Goal: Task Accomplishment & Management: Use online tool/utility

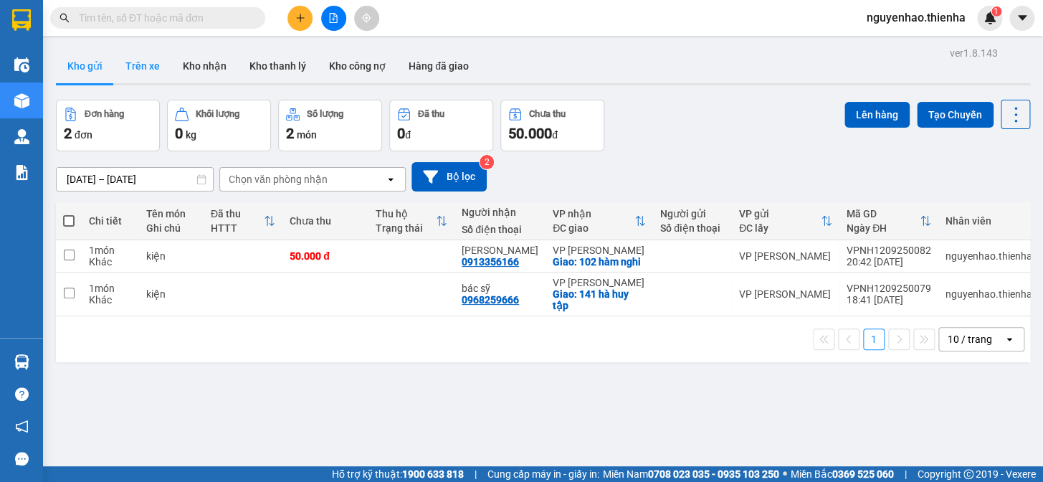
click at [149, 65] on button "Trên xe" at bounding box center [142, 66] width 57 height 34
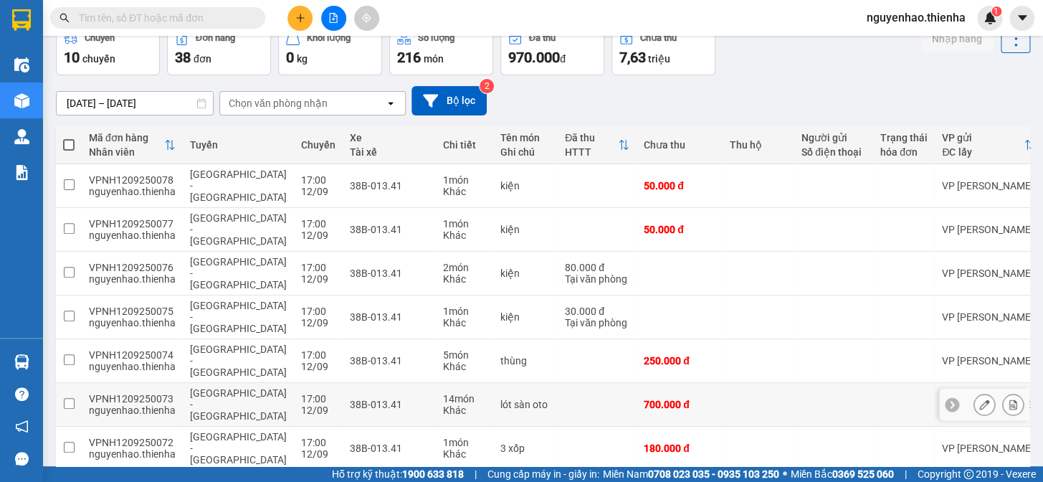
scroll to position [106, 0]
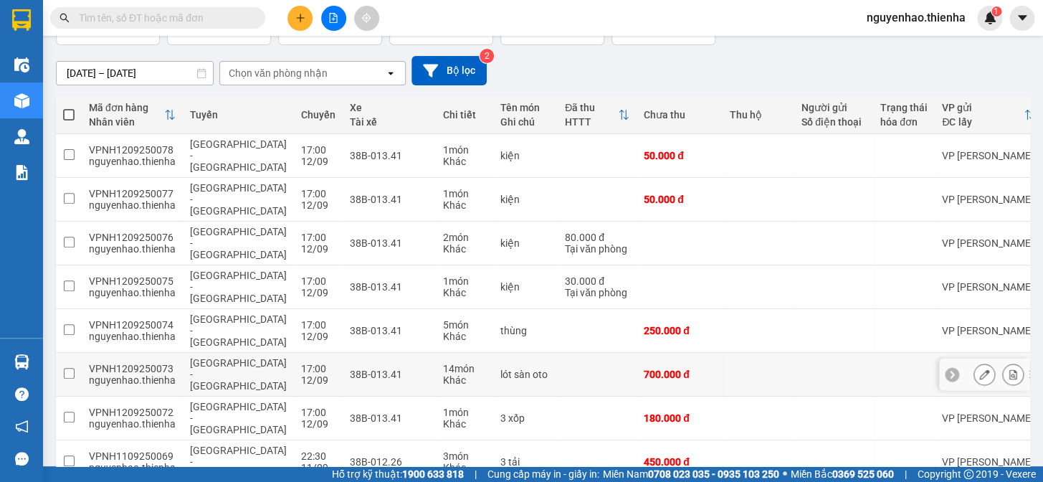
click at [728, 353] on td at bounding box center [758, 375] width 72 height 44
checkbox input "true"
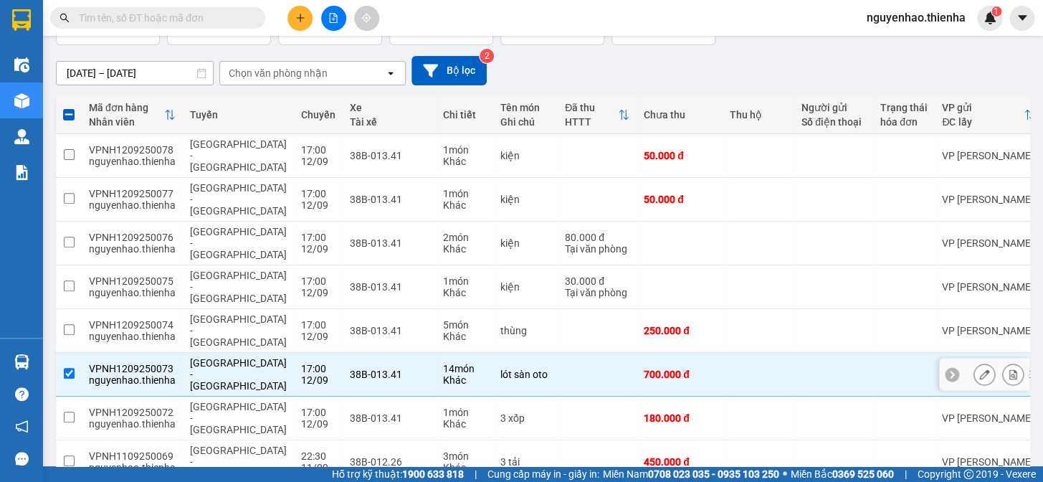
click at [979, 369] on icon at bounding box center [984, 374] width 10 height 10
click at [970, 312] on main "ver 1.8.143 Kho gửi Trên xe Kho nhận Kho thanh lý Kho công nợ Hàng đã giao Chuy…" at bounding box center [521, 233] width 1043 height 466
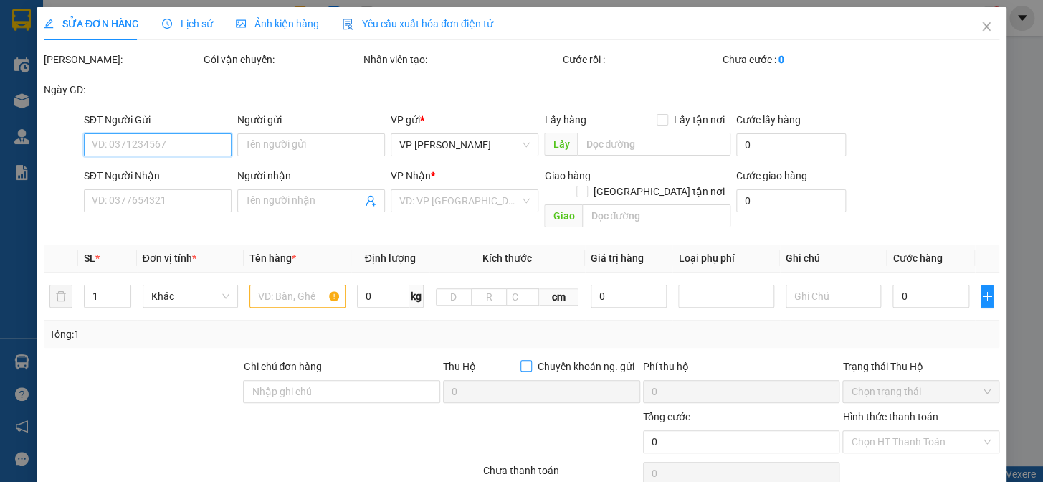
type input "0818477777"
type input "a đức men"
type input "700.000"
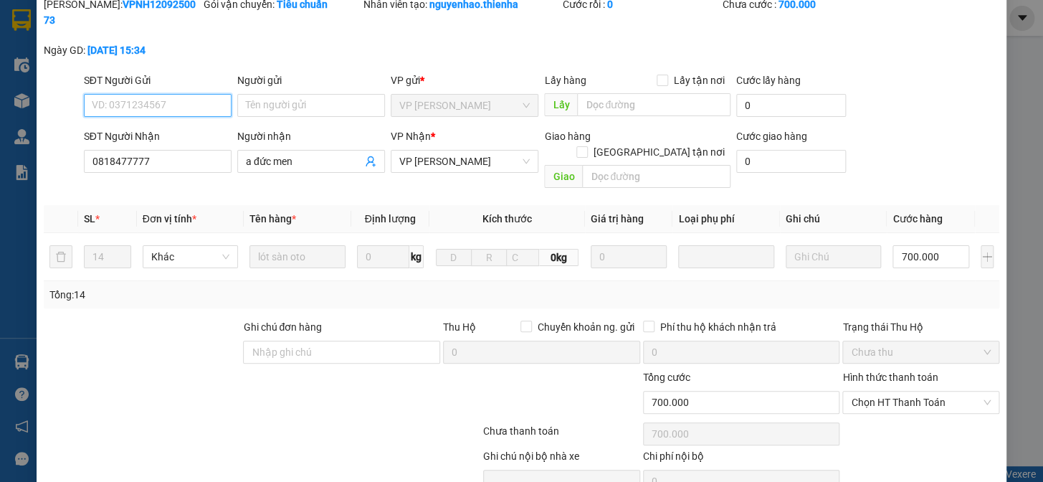
scroll to position [115, 0]
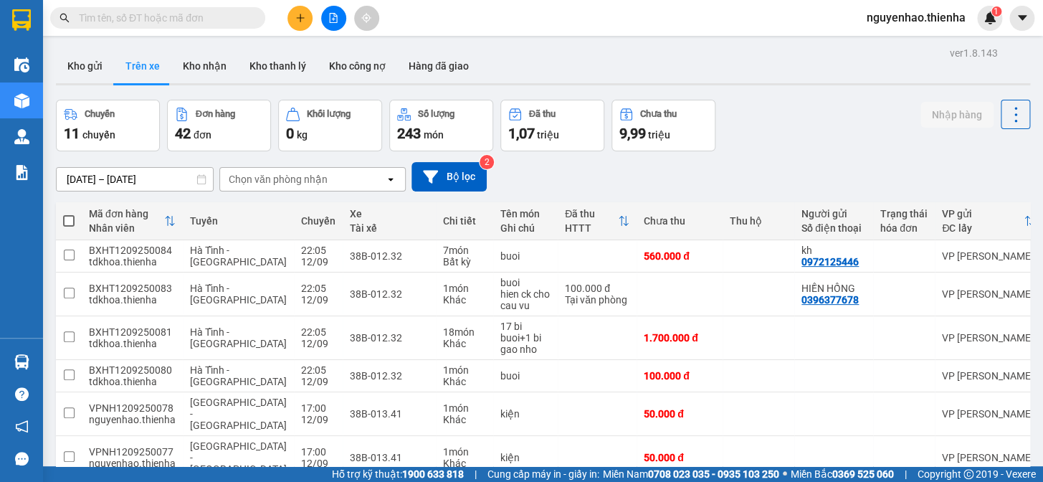
click at [391, 180] on icon at bounding box center [390, 179] width 5 height 3
click at [394, 178] on icon "open" at bounding box center [390, 178] width 11 height 11
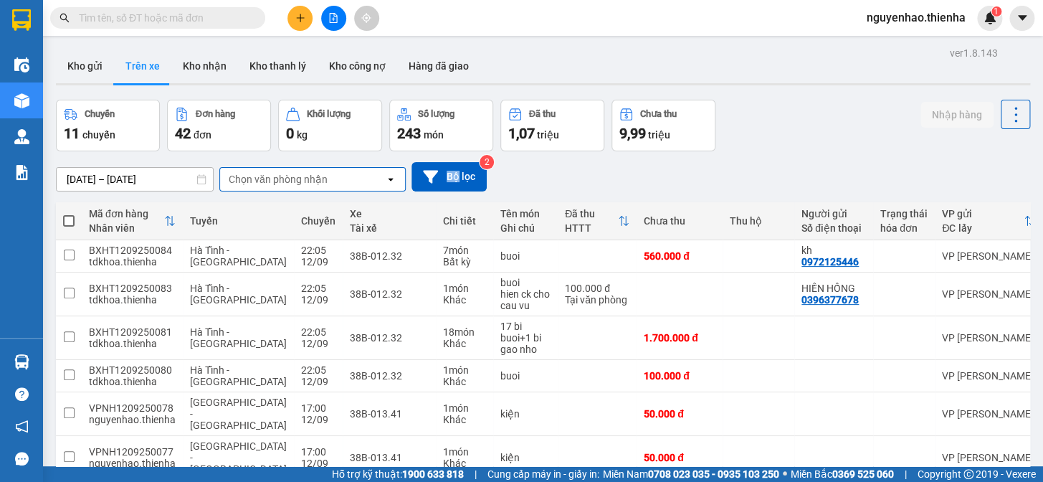
click at [394, 178] on icon "open" at bounding box center [390, 178] width 11 height 11
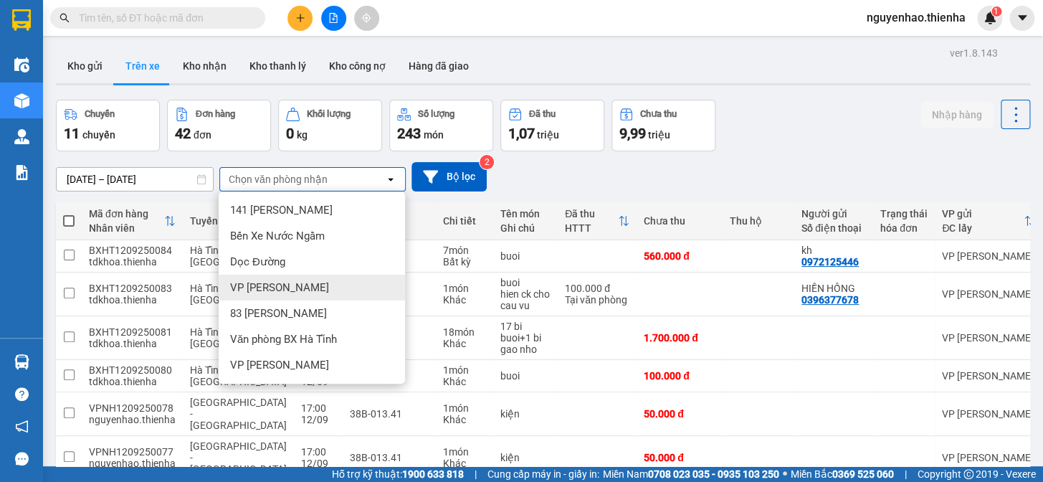
click at [297, 287] on div "VP Hà Tĩnh" at bounding box center [312, 287] width 186 height 26
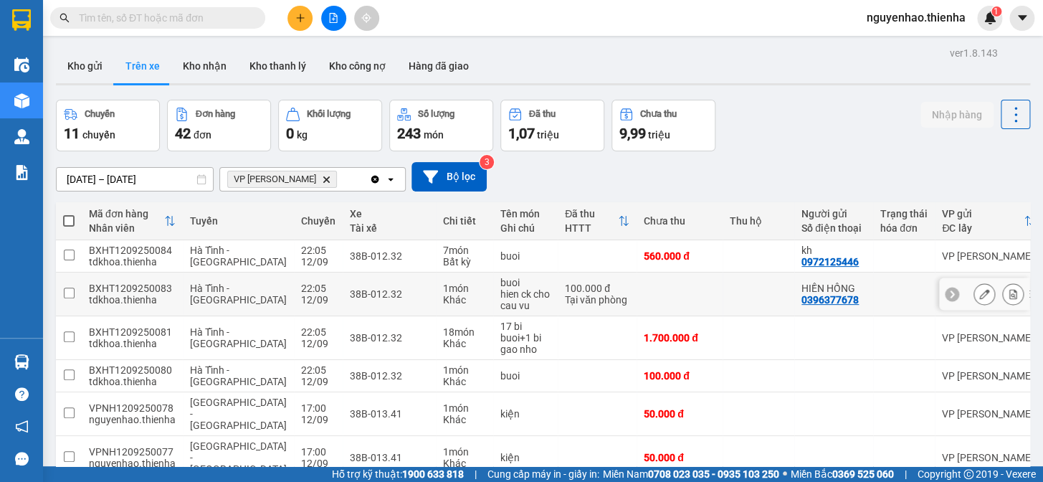
click at [297, 287] on td "22:05 12/09" at bounding box center [318, 294] width 49 height 44
checkbox input "false"
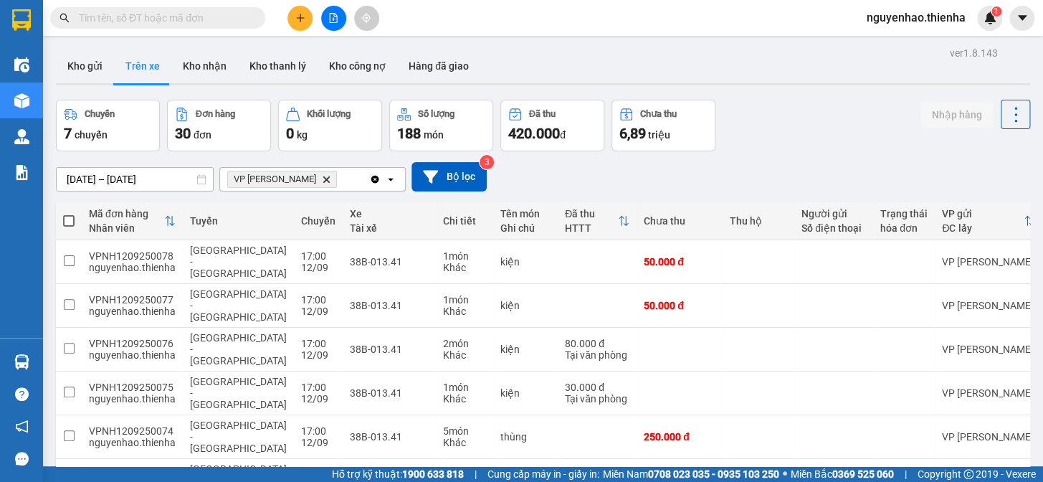
click at [373, 180] on icon "Clear all" at bounding box center [375, 179] width 8 height 8
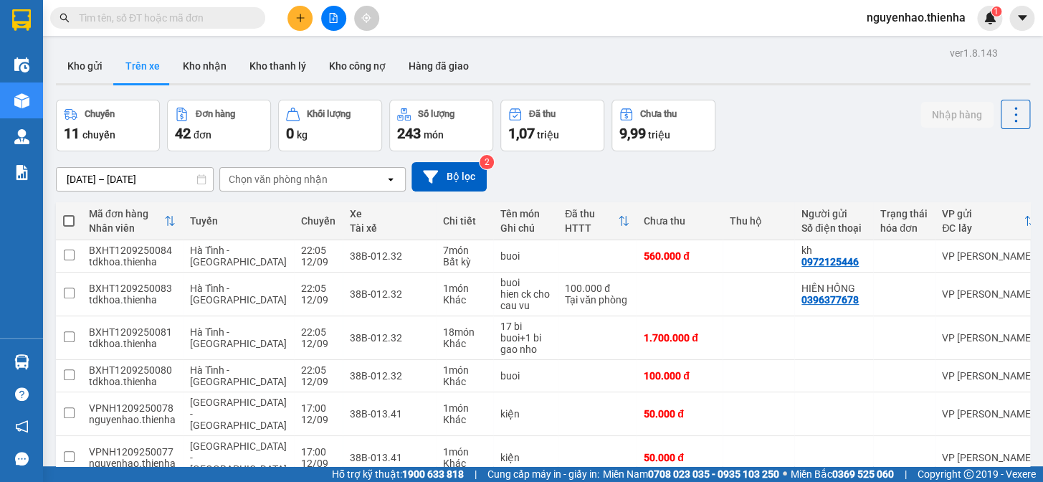
click at [211, 116] on div "Đơn hàng" at bounding box center [215, 114] width 39 height 10
click at [194, 65] on button "Kho nhận" at bounding box center [204, 66] width 67 height 34
type input "[DATE] – [DATE]"
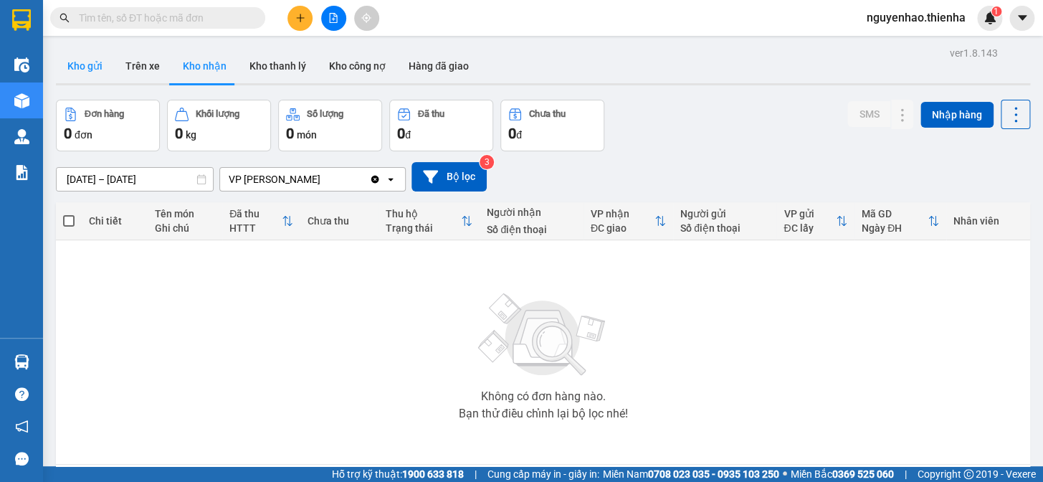
click at [89, 60] on button "Kho gửi" at bounding box center [85, 66] width 58 height 34
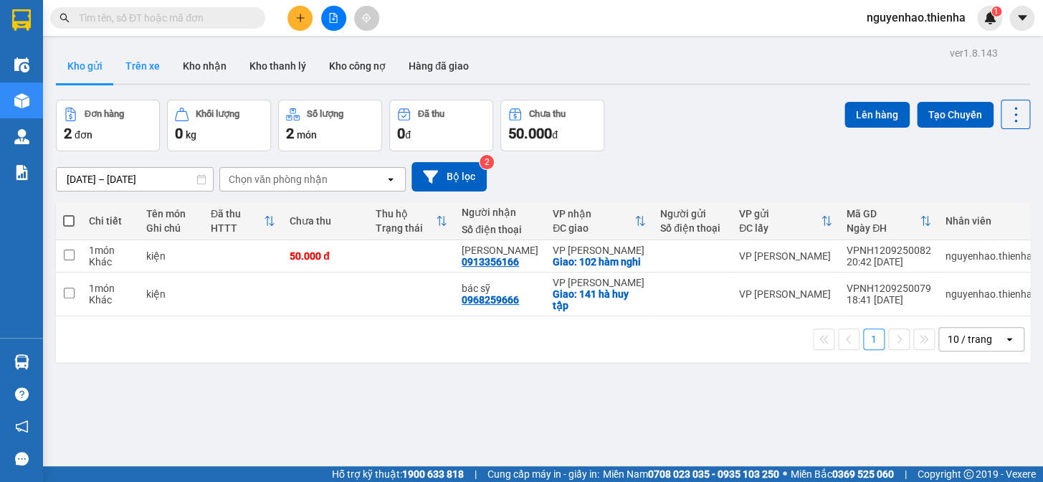
click at [148, 70] on button "Trên xe" at bounding box center [142, 66] width 57 height 34
click at [878, 113] on button "Lên hàng" at bounding box center [876, 115] width 65 height 26
click at [65, 252] on input "checkbox" at bounding box center [69, 254] width 11 height 11
checkbox input "true"
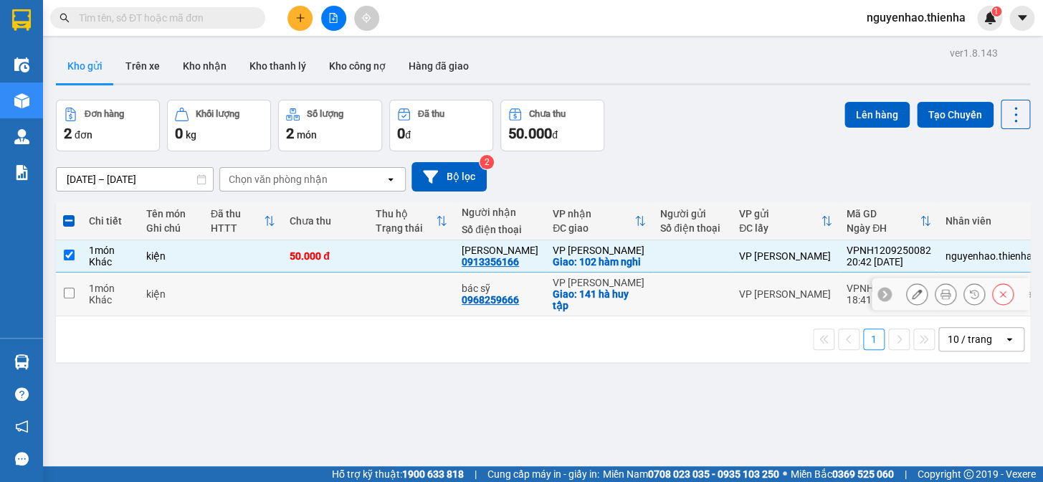
click at [64, 295] on input "checkbox" at bounding box center [69, 292] width 11 height 11
checkbox input "true"
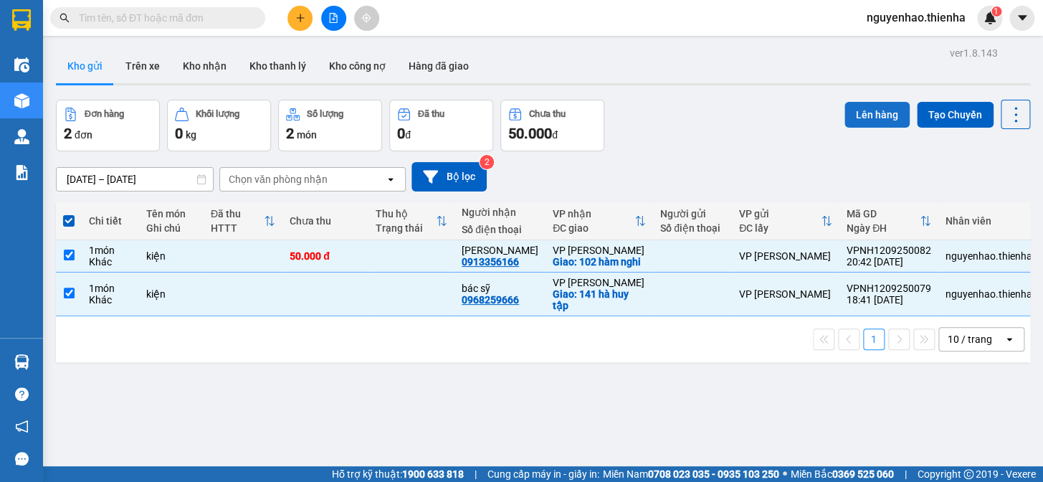
click at [870, 115] on button "Lên hàng" at bounding box center [876, 115] width 65 height 26
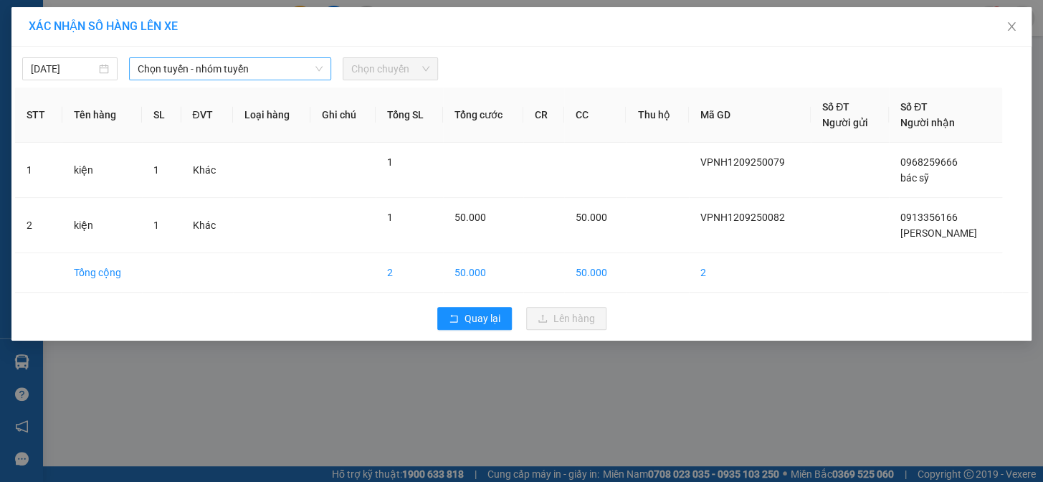
click at [318, 68] on icon "down" at bounding box center [319, 69] width 9 height 9
click at [318, 65] on icon "down" at bounding box center [319, 69] width 9 height 9
click at [272, 62] on span "Chọn tuyến - nhóm tuyến" at bounding box center [230, 69] width 185 height 22
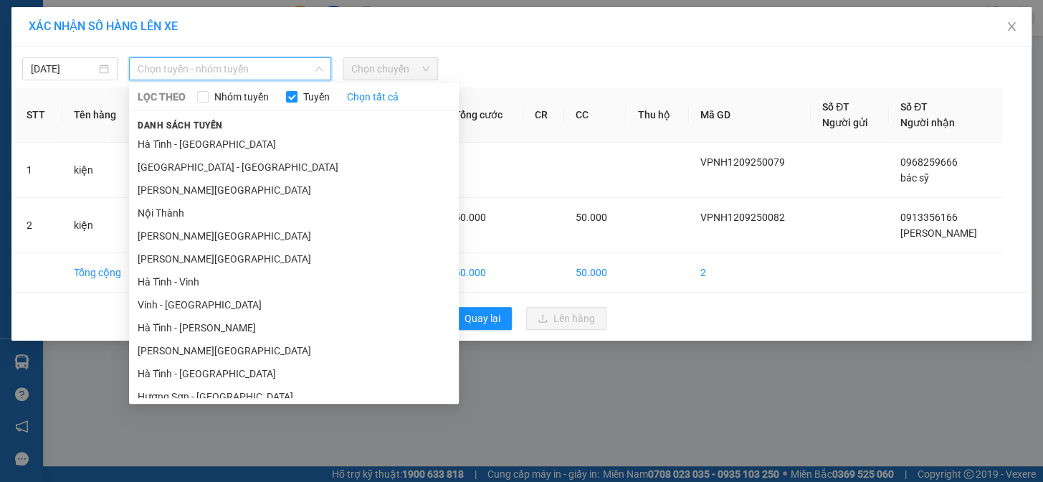
click at [272, 62] on span "Chọn tuyến - nhóm tuyến" at bounding box center [230, 69] width 185 height 22
click at [186, 171] on li "Hà Nội - Hà Tĩnh" at bounding box center [294, 167] width 330 height 23
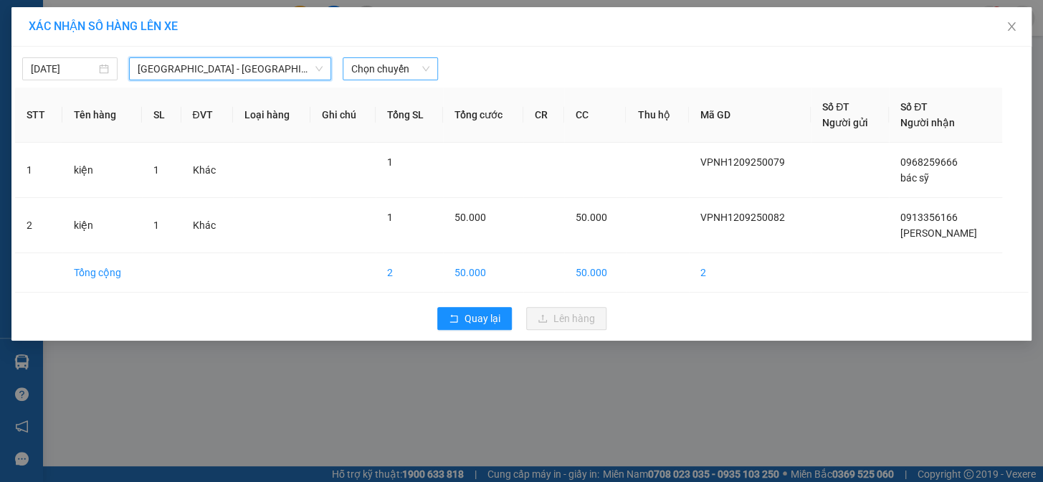
click at [426, 69] on span "Chọn chuyến" at bounding box center [390, 69] width 78 height 22
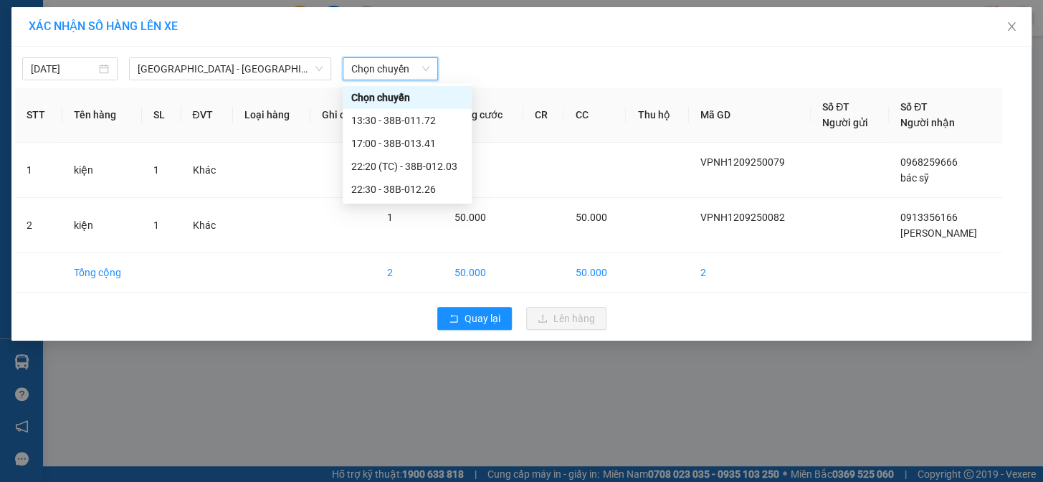
click at [426, 69] on span "Chọn chuyến" at bounding box center [390, 69] width 78 height 22
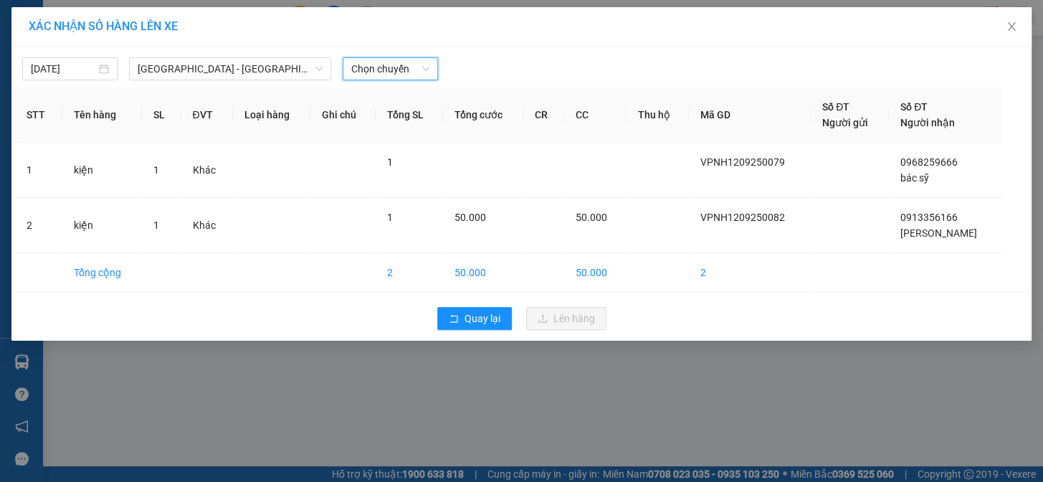
click at [426, 69] on span "Chọn chuyến" at bounding box center [390, 69] width 78 height 22
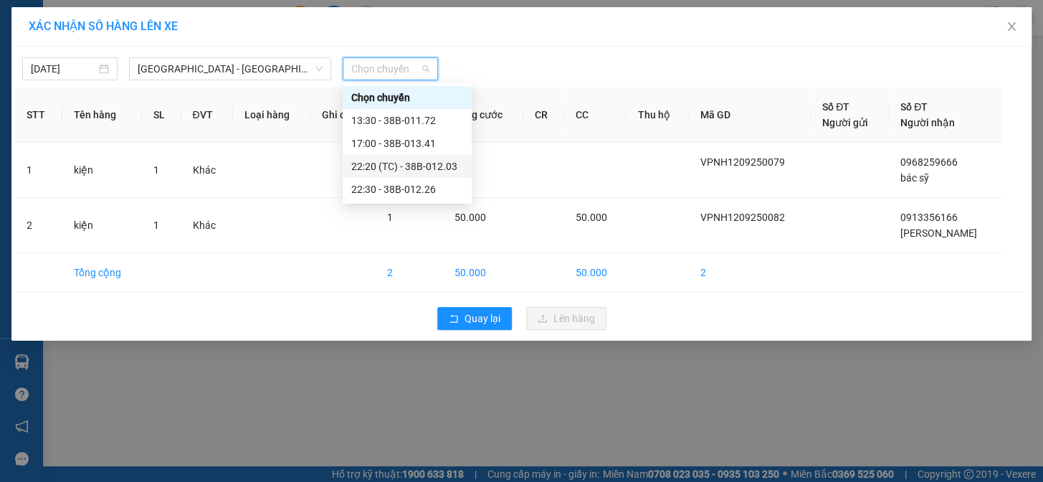
click at [415, 168] on div "22:20 (TC) - 38B-012.03" at bounding box center [407, 166] width 112 height 16
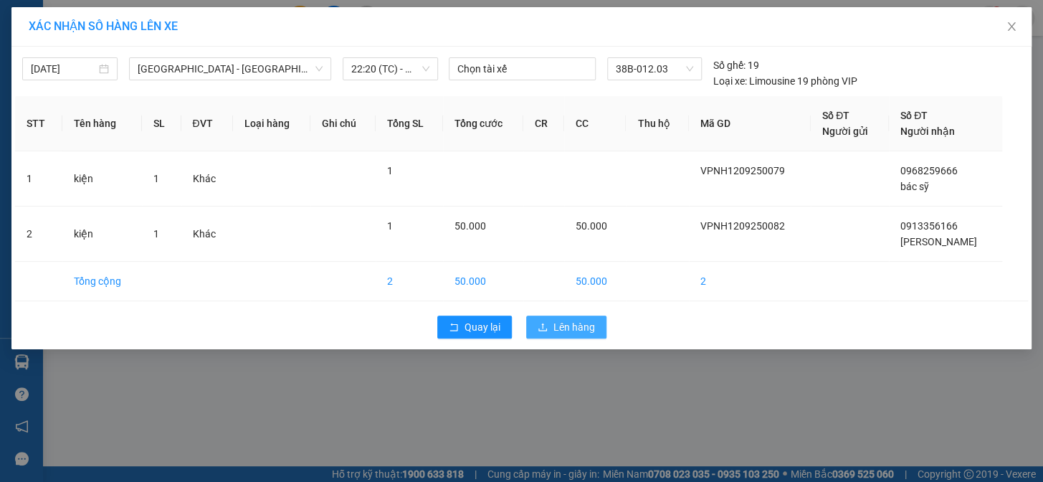
click at [558, 323] on span "Lên hàng" at bounding box center [574, 327] width 42 height 16
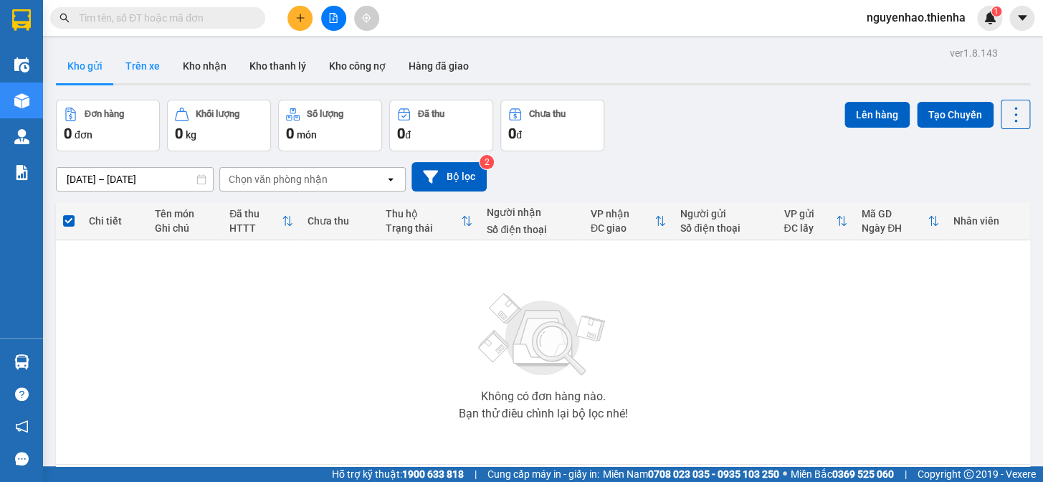
click at [136, 63] on button "Trên xe" at bounding box center [142, 66] width 57 height 34
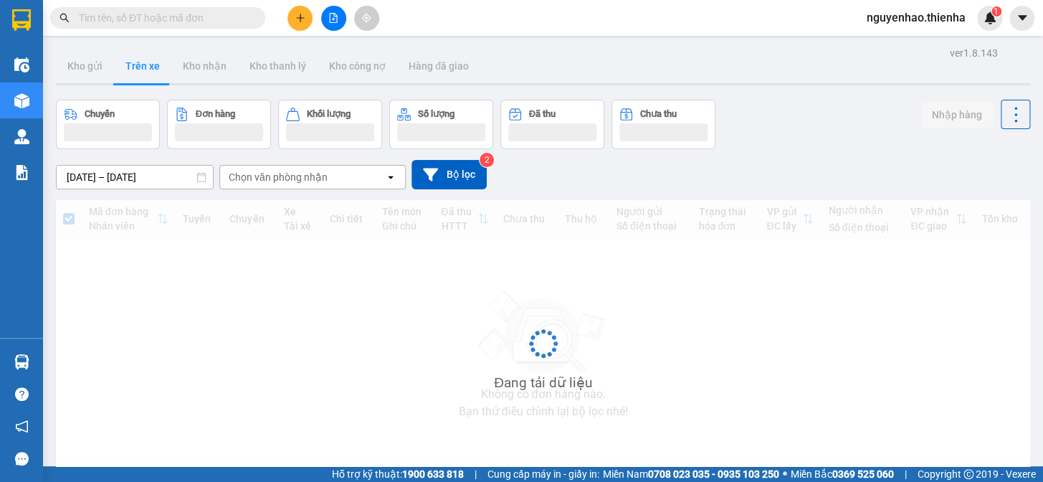
click at [136, 63] on button "Trên xe" at bounding box center [142, 66] width 57 height 34
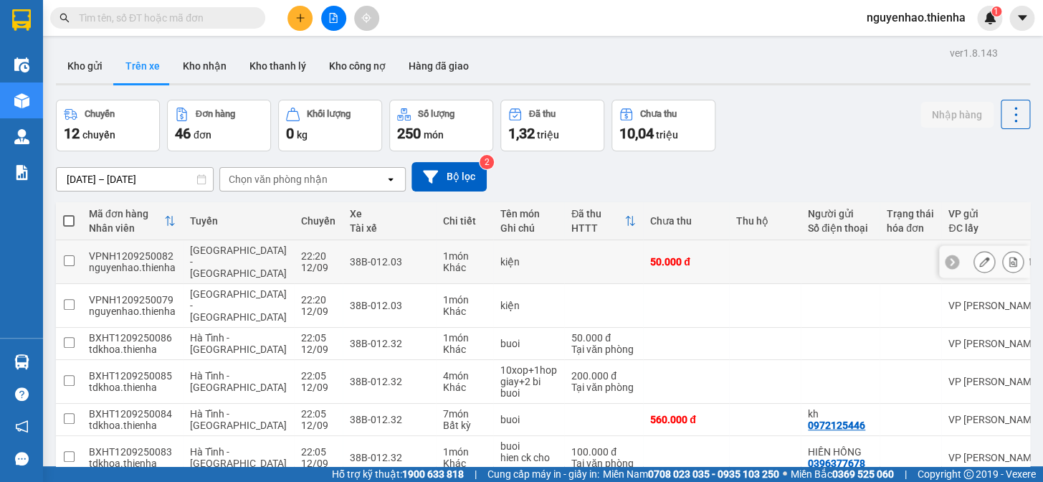
click at [64, 255] on input "checkbox" at bounding box center [69, 260] width 11 height 11
checkbox input "true"
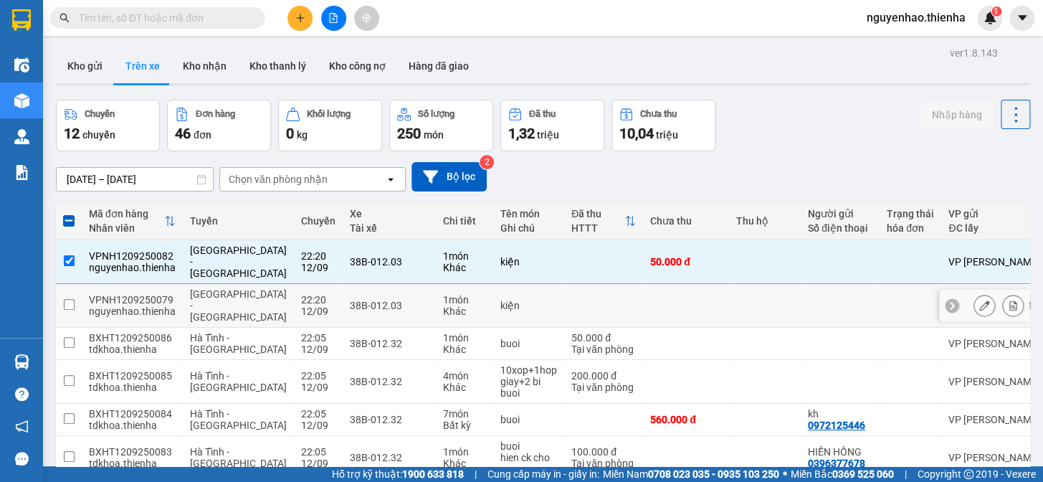
click at [67, 299] on input "checkbox" at bounding box center [69, 304] width 11 height 11
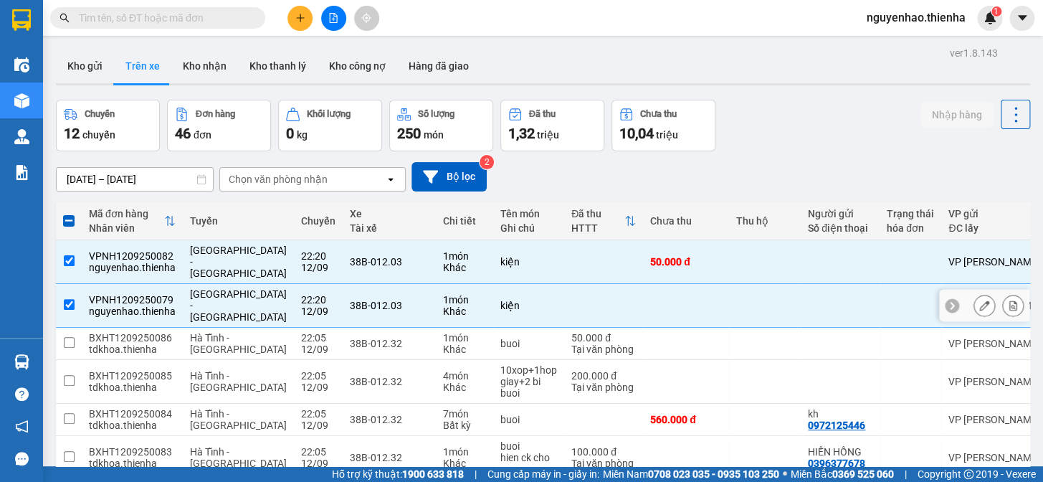
click at [367, 287] on td "38B-012.03" at bounding box center [389, 306] width 93 height 44
checkbox input "false"
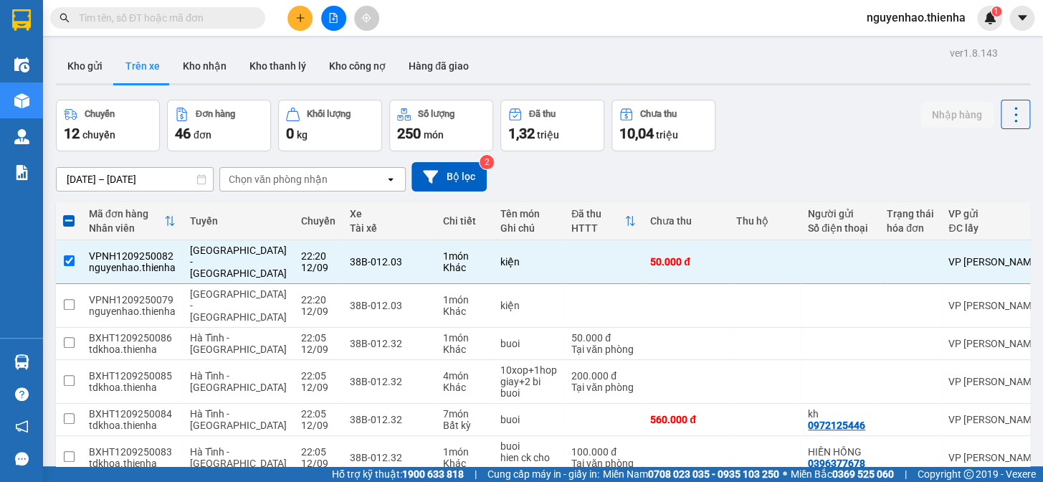
click at [765, 151] on div "10/09/2025 – 12/09/2025 Press the down arrow key to interact with the calendar …" at bounding box center [543, 176] width 974 height 51
click at [343, 260] on td "38B-012.03" at bounding box center [389, 262] width 93 height 44
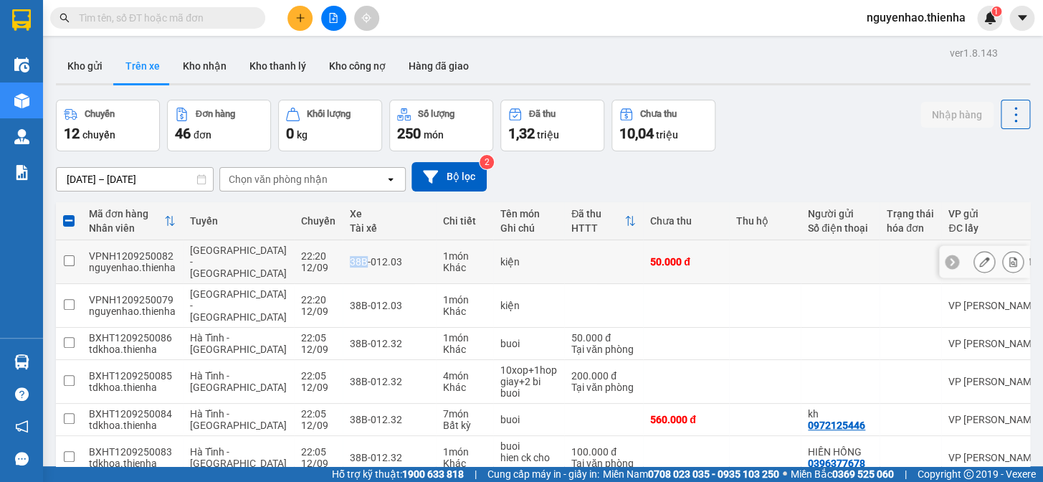
click at [343, 260] on td "38B-012.03" at bounding box center [389, 262] width 93 height 44
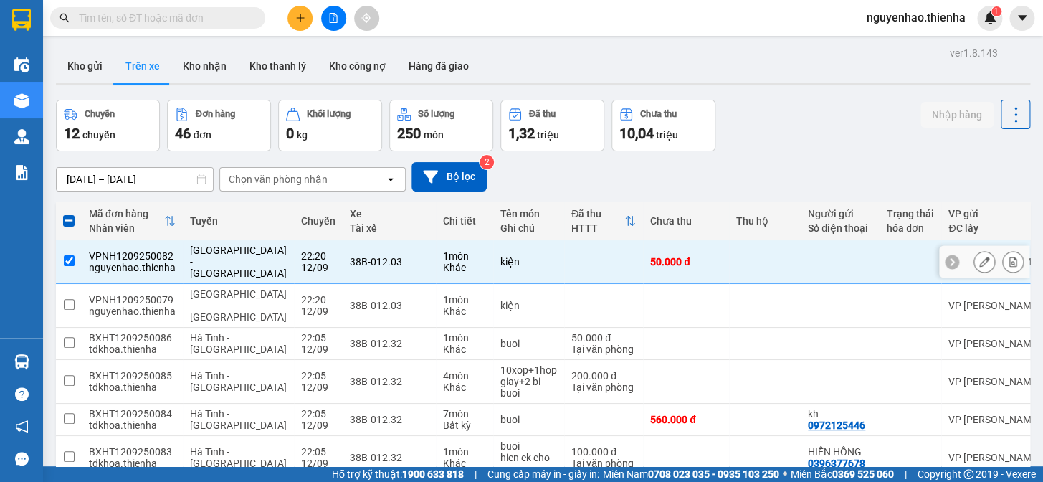
click at [295, 255] on td "22:20 12/09" at bounding box center [318, 262] width 49 height 44
checkbox input "false"
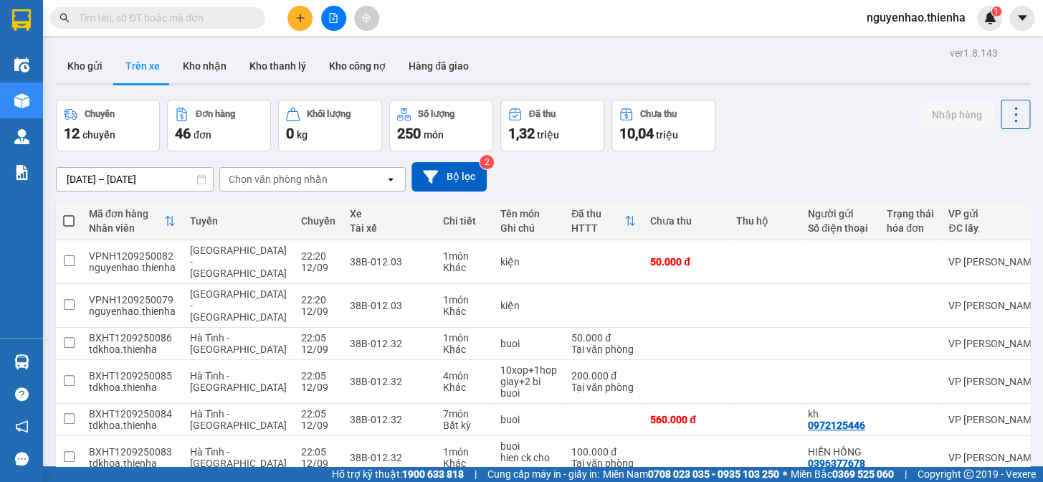
click at [115, 119] on div "Chuyến" at bounding box center [100, 114] width 30 height 10
click at [113, 126] on div "12 chuyến" at bounding box center [108, 133] width 88 height 20
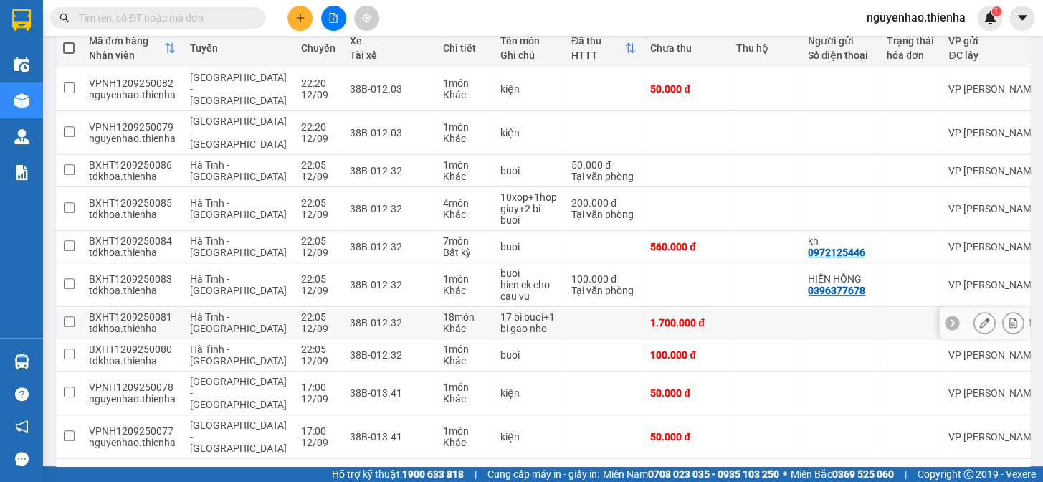
scroll to position [194, 0]
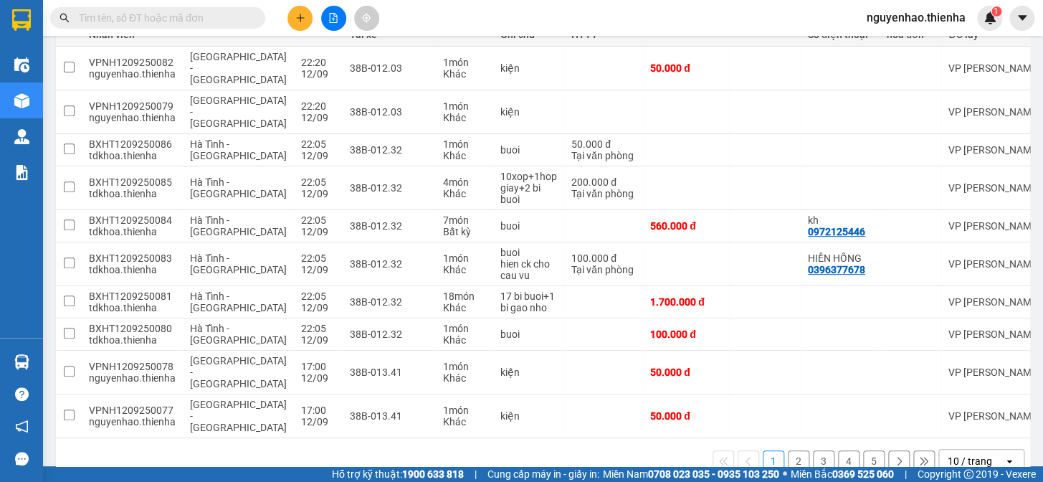
click at [788, 450] on button "2" at bounding box center [799, 461] width 22 height 22
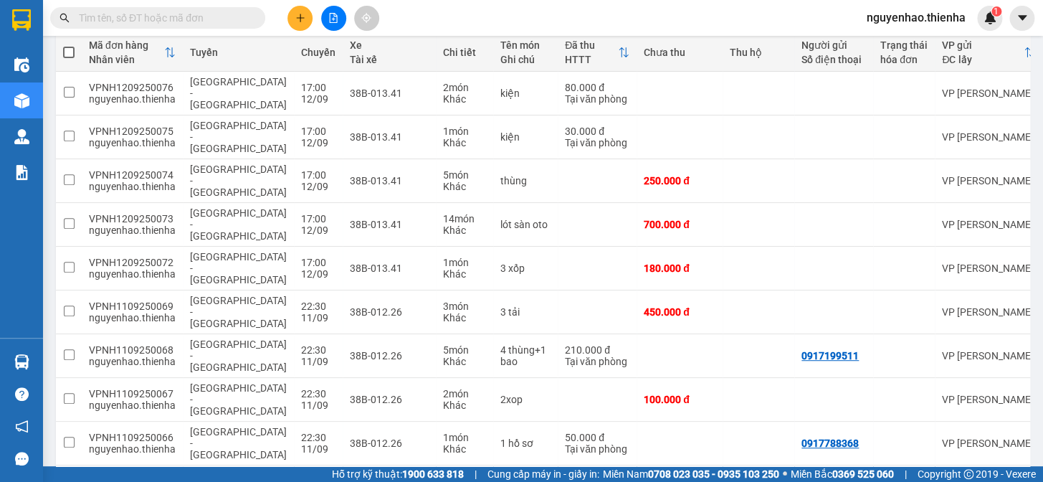
scroll to position [171, 0]
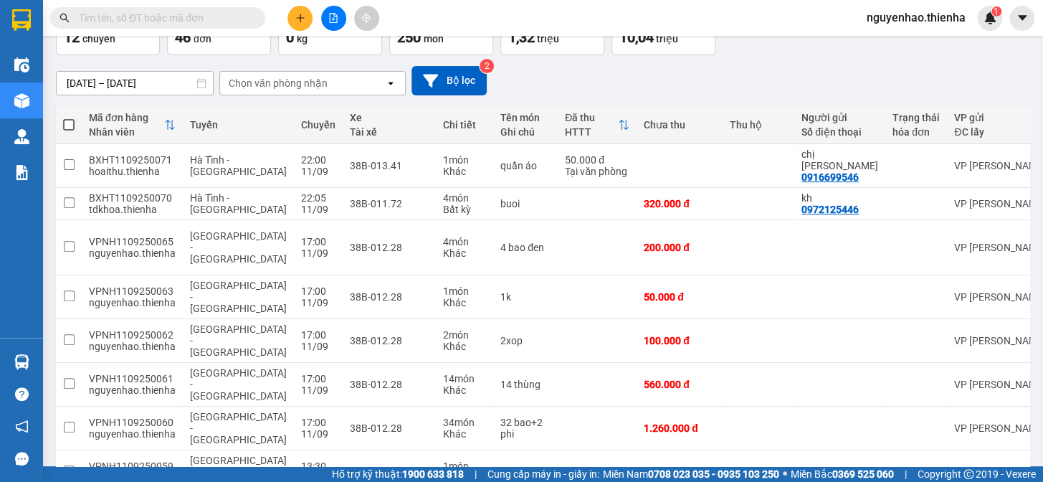
scroll to position [0, 0]
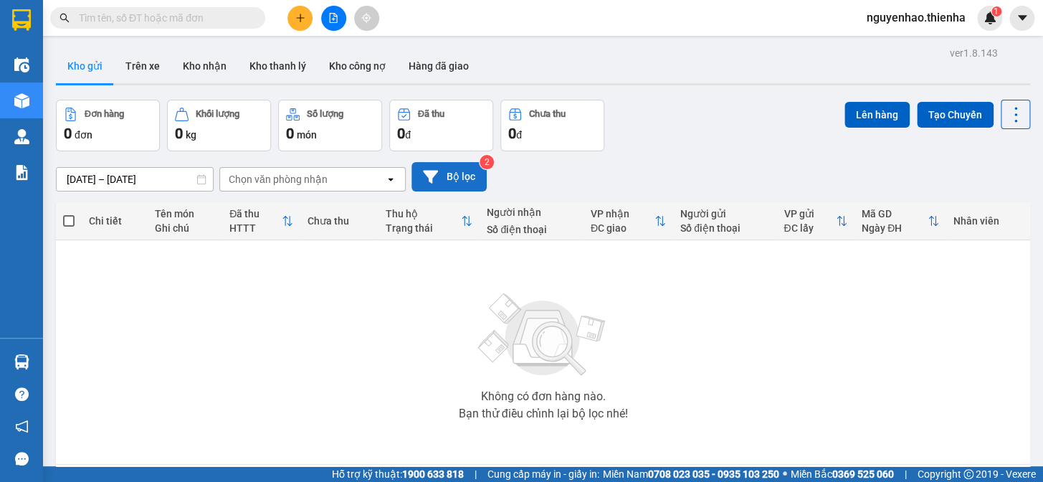
click at [460, 169] on button "Bộ lọc" at bounding box center [448, 176] width 75 height 29
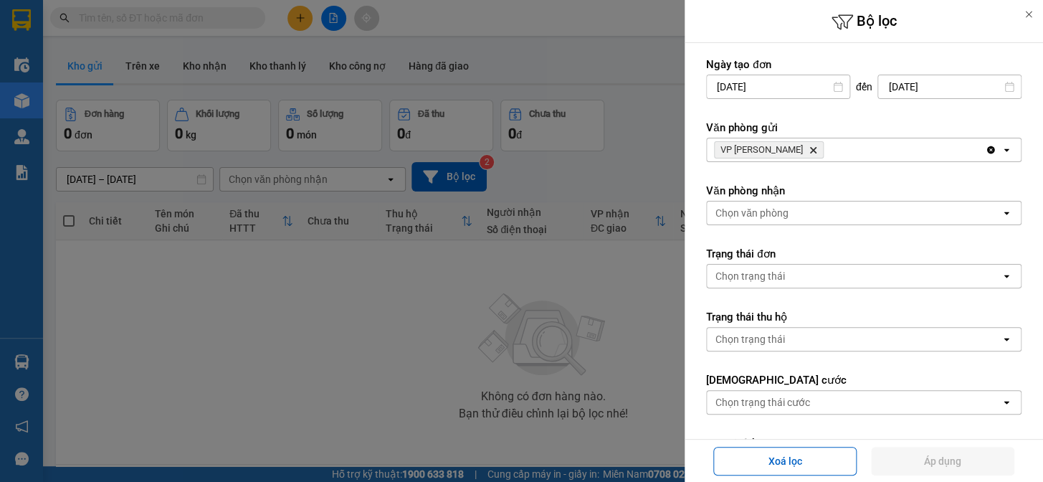
click at [1031, 12] on icon at bounding box center [1028, 14] width 10 height 10
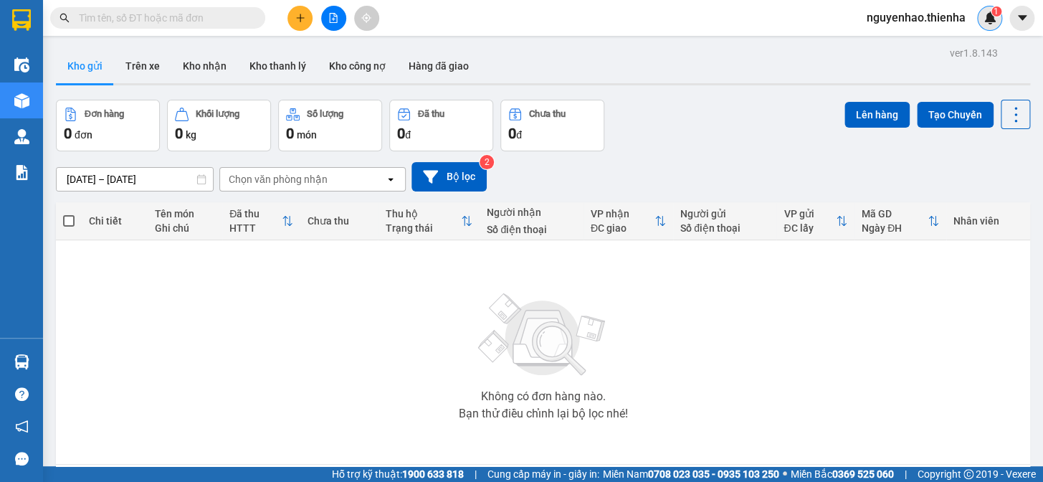
click at [981, 17] on div "1" at bounding box center [989, 18] width 25 height 25
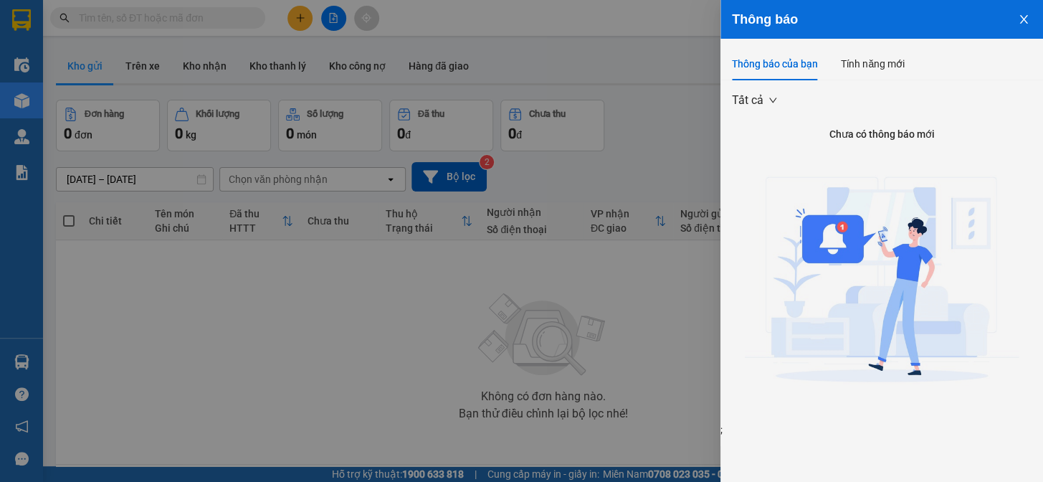
click at [847, 238] on img at bounding box center [882, 284] width 274 height 274
click at [1020, 16] on icon "close" at bounding box center [1023, 19] width 8 height 9
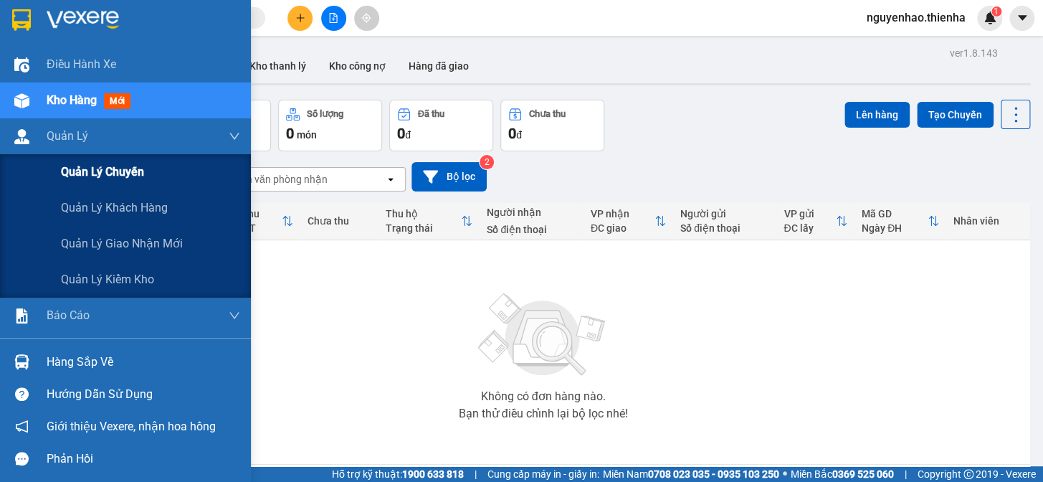
click at [115, 176] on span "Quản lý chuyến" at bounding box center [102, 172] width 83 height 18
